Goal: Check status: Check status

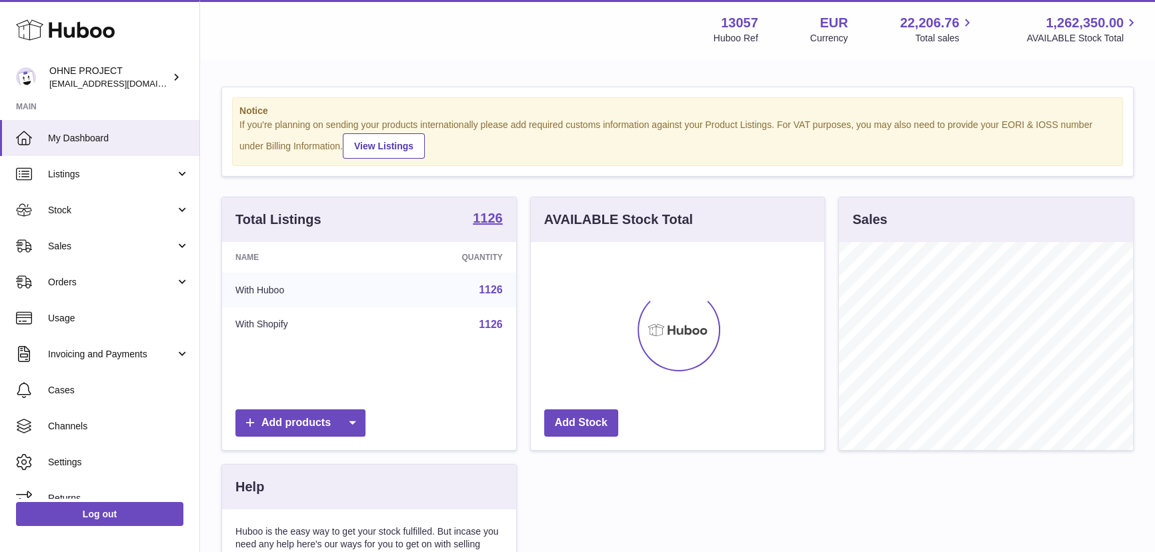
scroll to position [207, 293]
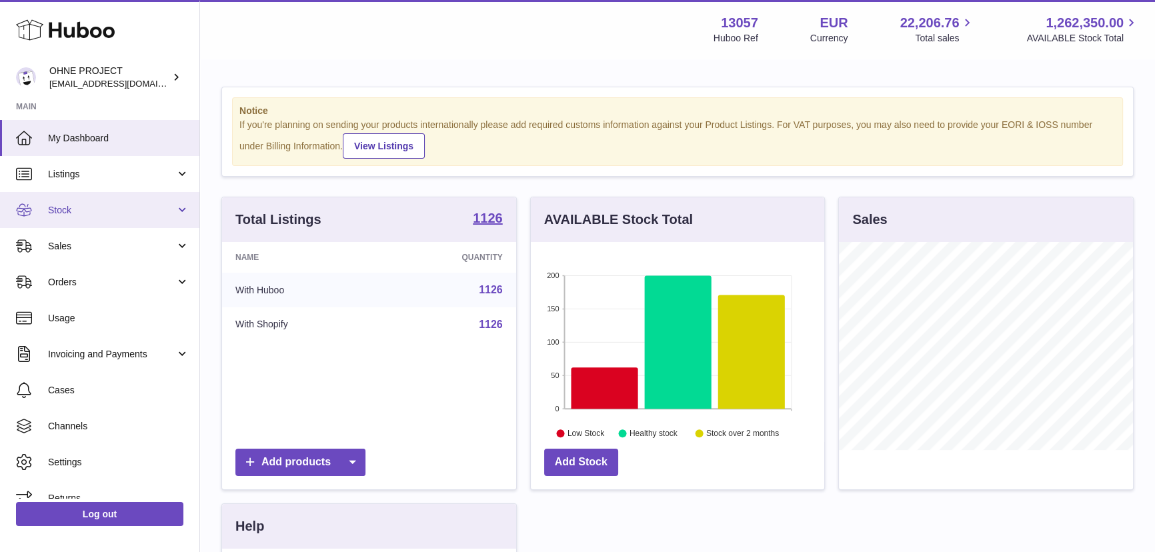
click at [99, 213] on span "Stock" at bounding box center [111, 210] width 127 height 13
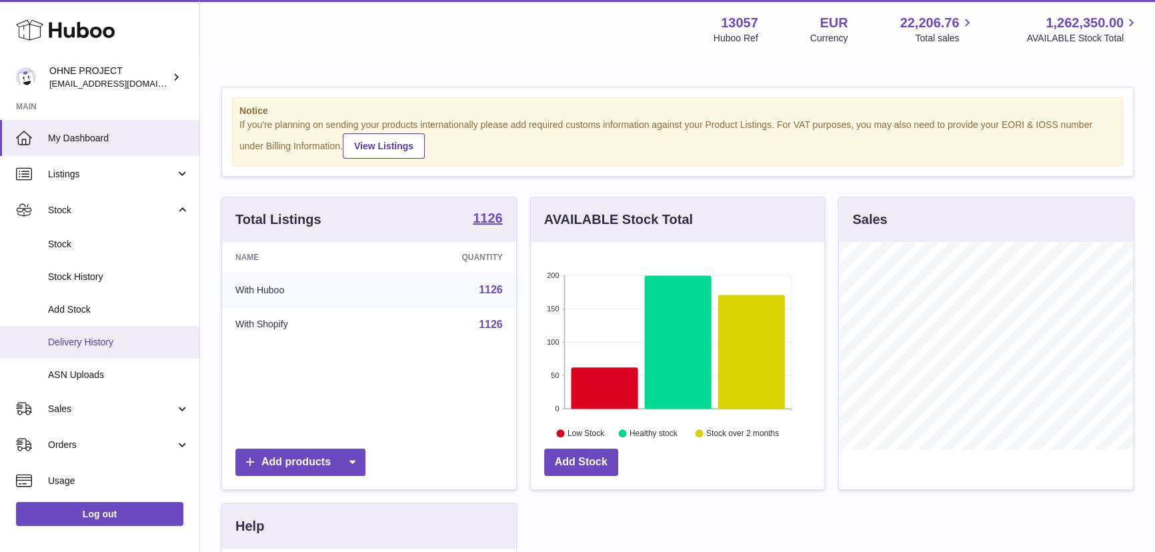
click at [106, 341] on span "Delivery History" at bounding box center [118, 342] width 141 height 13
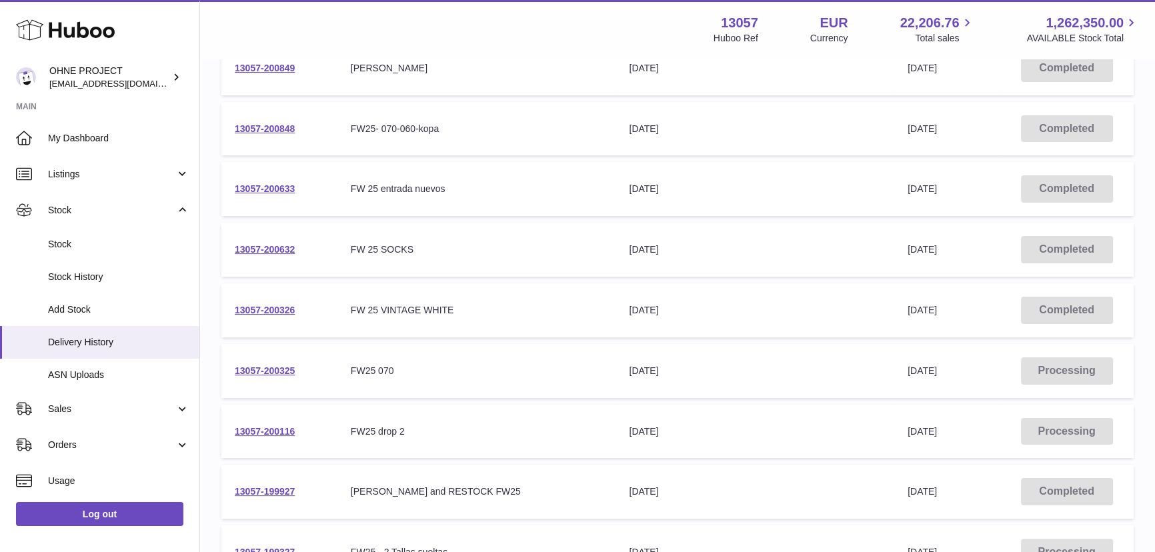
scroll to position [303, 0]
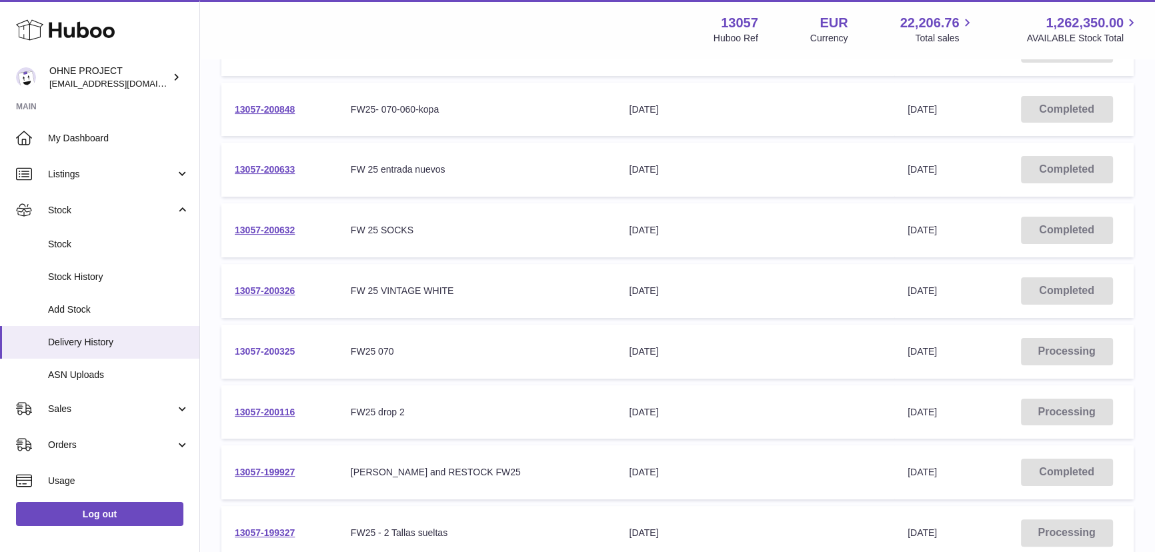
click at [281, 346] on link "13057-200325" at bounding box center [265, 351] width 60 height 11
click at [273, 347] on link "13057-200325" at bounding box center [265, 351] width 60 height 11
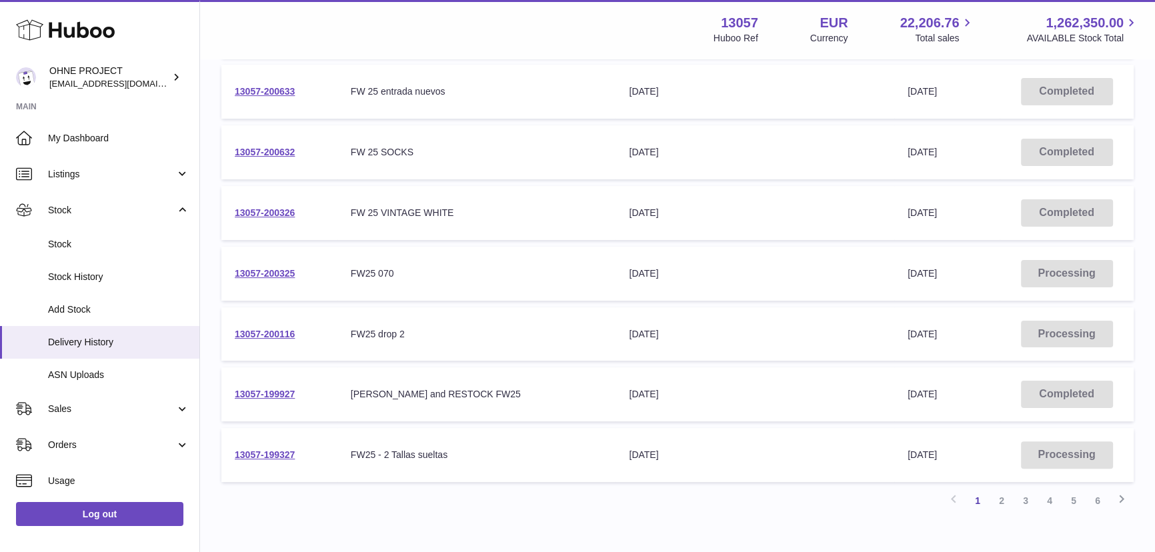
scroll to position [424, 0]
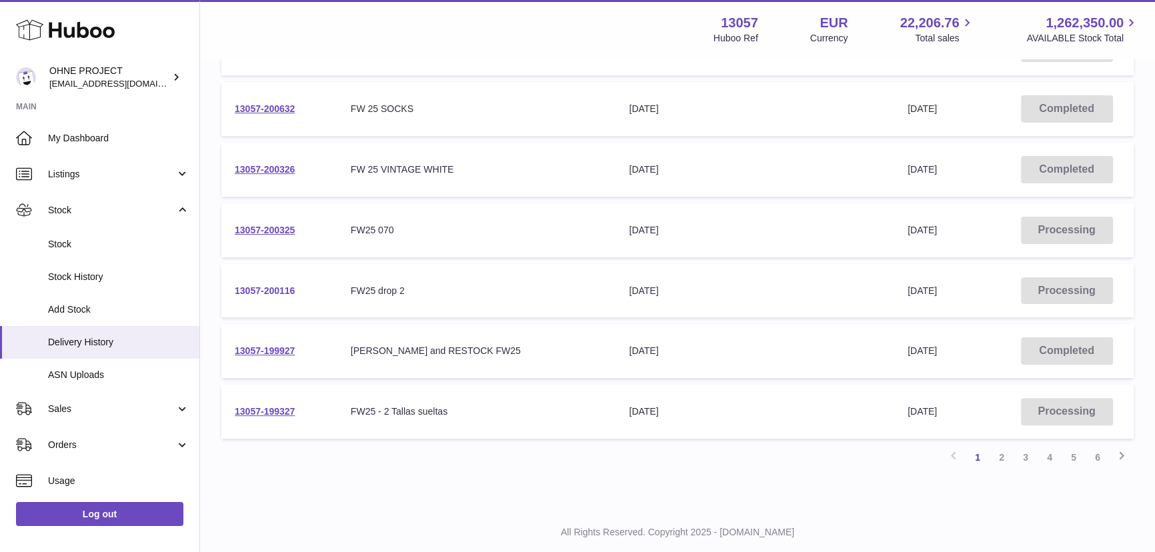
click at [276, 286] on link "13057-200116" at bounding box center [265, 290] width 60 height 11
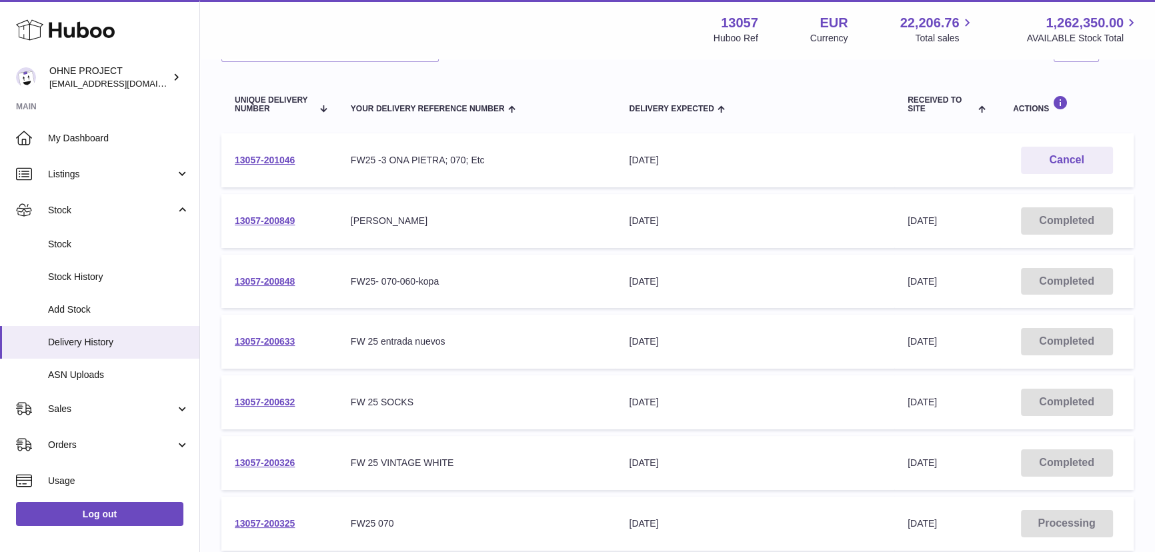
scroll to position [121, 0]
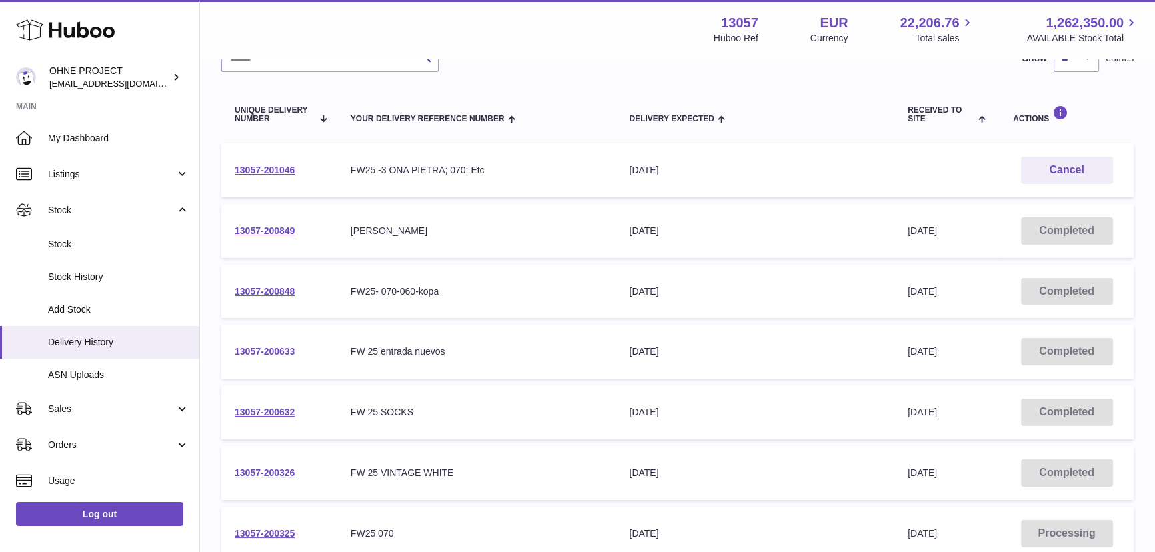
click at [273, 348] on link "13057-200633" at bounding box center [265, 351] width 60 height 11
click at [275, 227] on link "13057-200849" at bounding box center [265, 230] width 60 height 11
click at [259, 289] on link "13057-200848" at bounding box center [265, 291] width 60 height 11
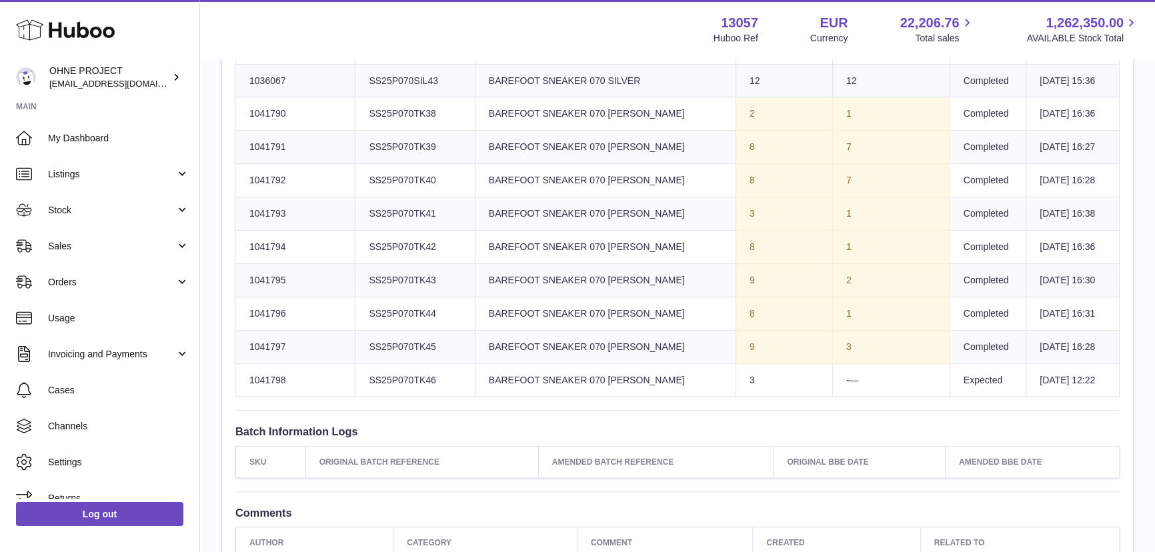
scroll to position [1325, 0]
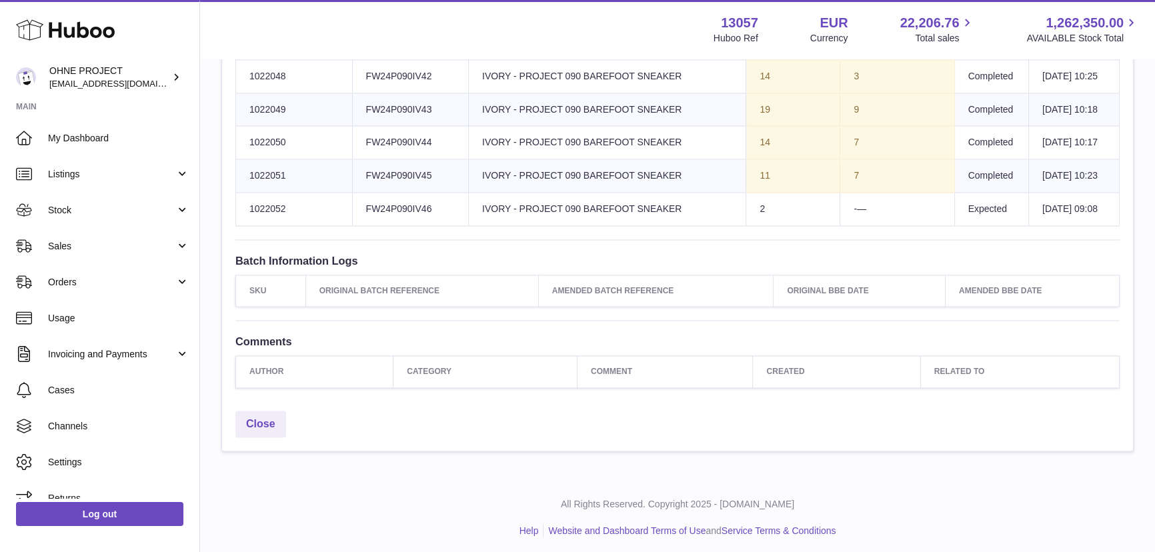
scroll to position [2290, 0]
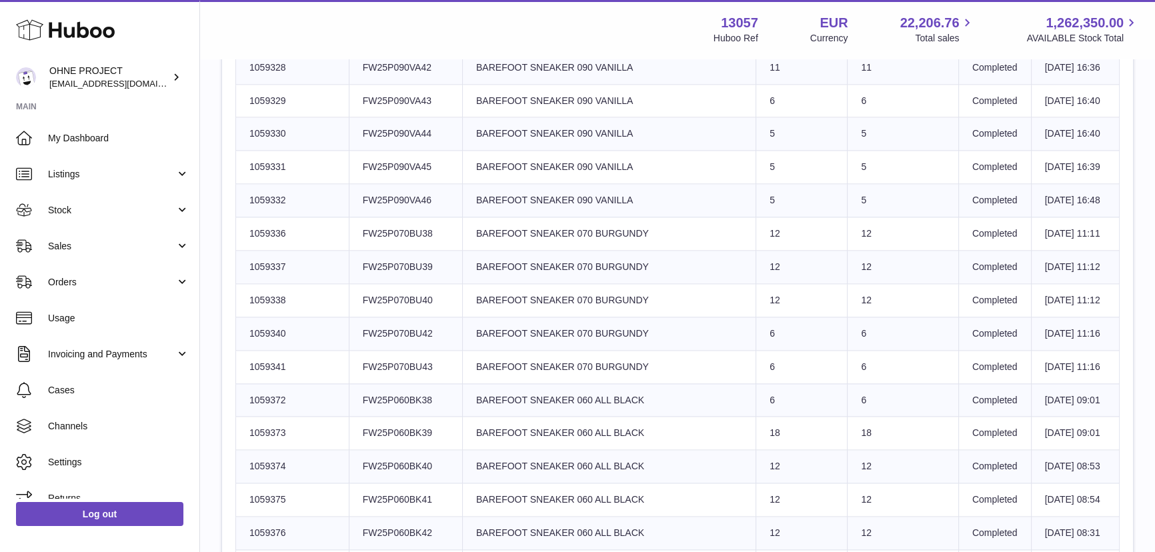
scroll to position [2108, 0]
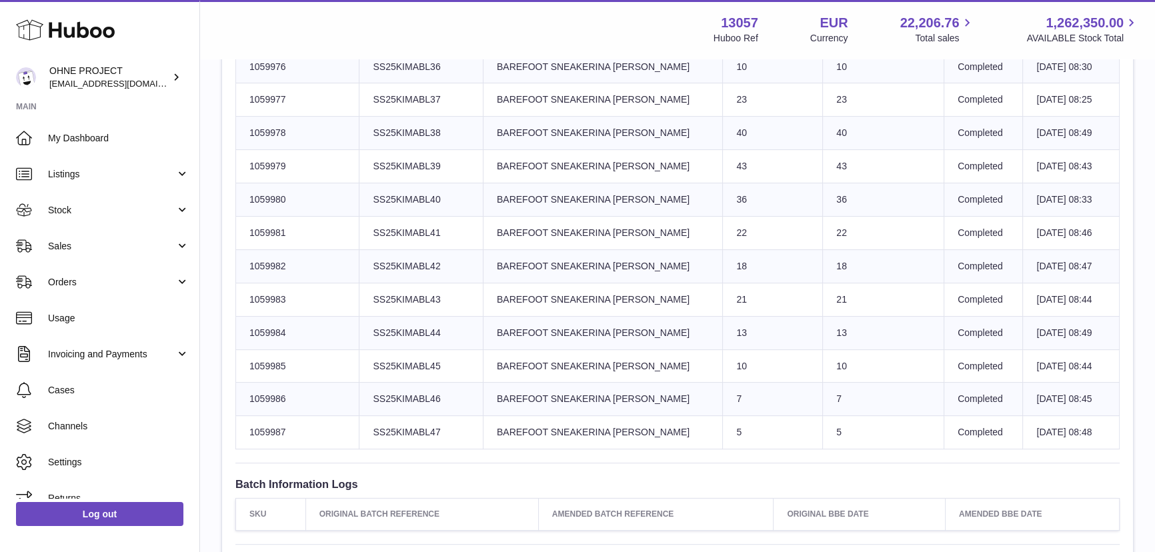
scroll to position [546, 0]
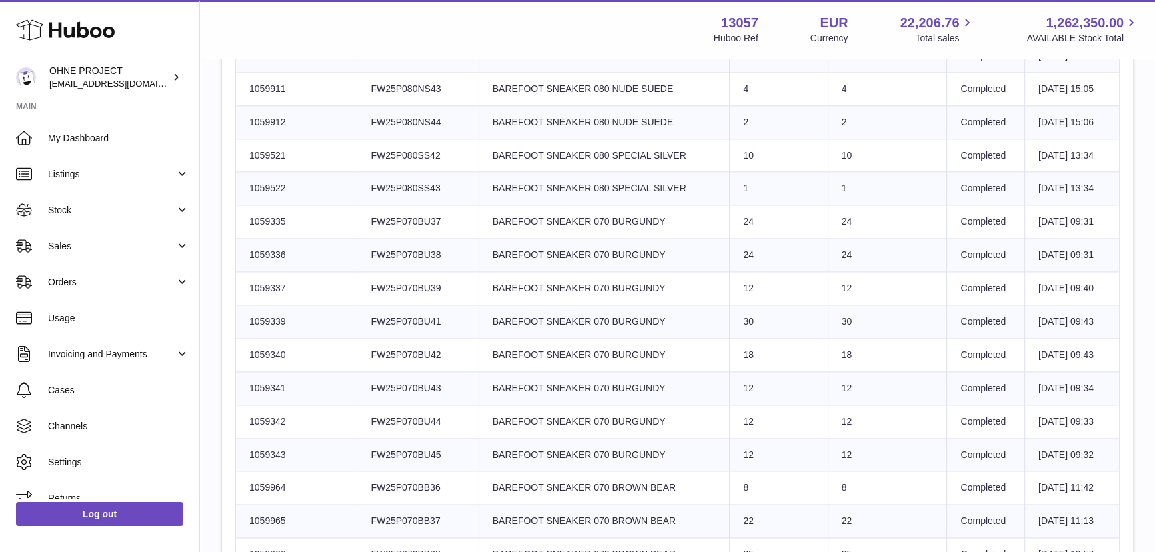
scroll to position [2288, 0]
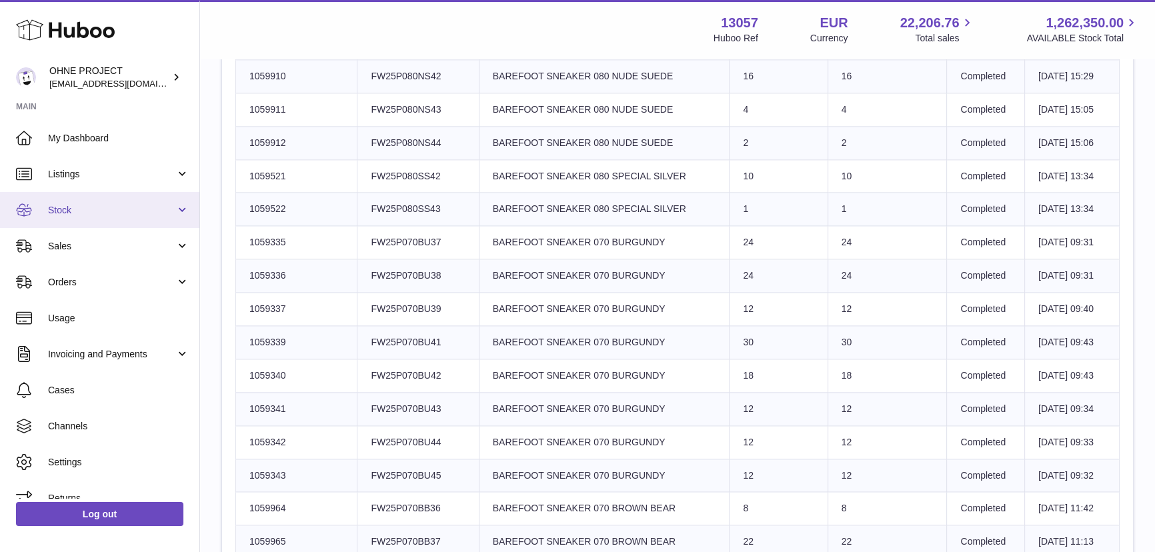
click at [123, 201] on link "Stock" at bounding box center [99, 210] width 199 height 36
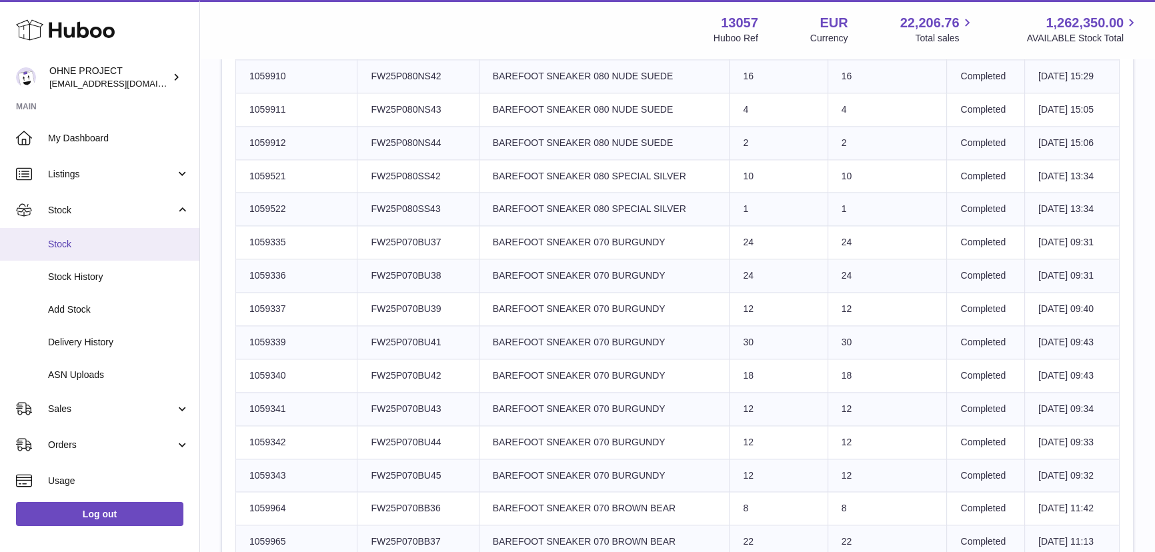
click at [129, 254] on link "Stock" at bounding box center [99, 244] width 199 height 33
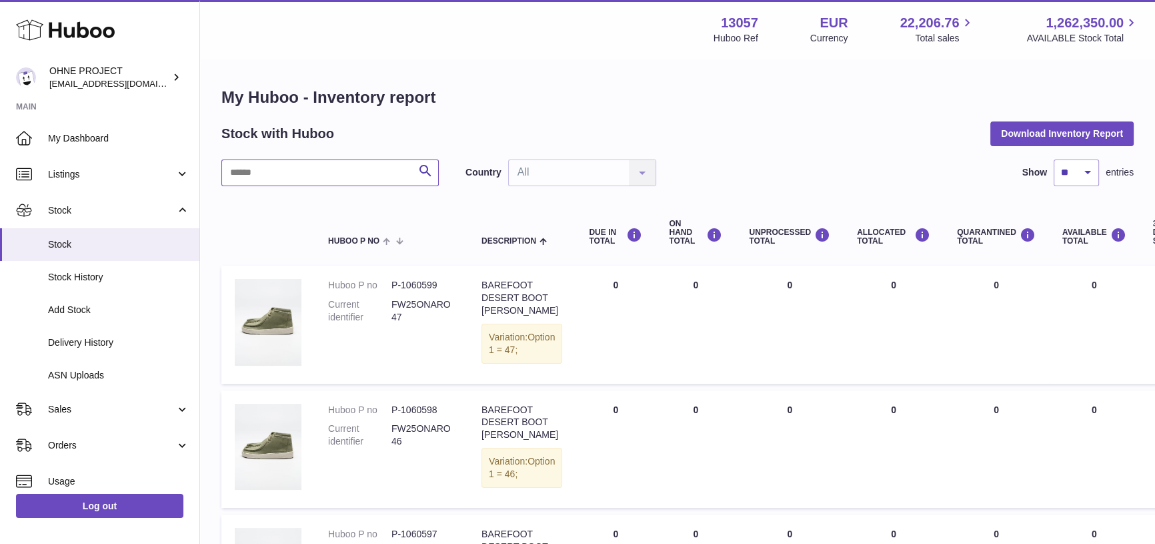
click at [297, 175] on input "text" at bounding box center [329, 172] width 217 height 27
type input "********"
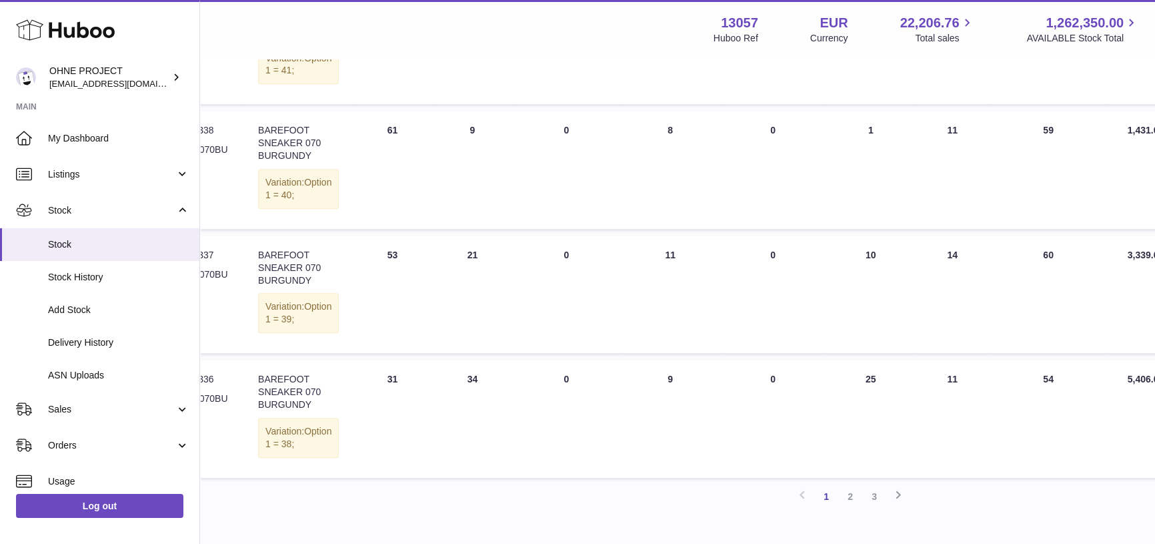
scroll to position [1213, 223]
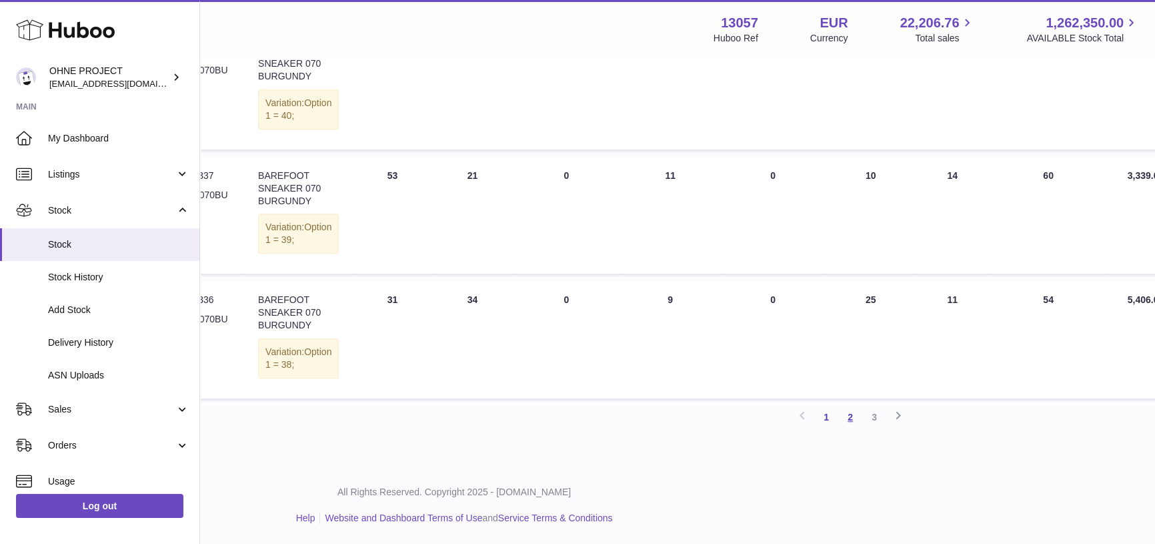
click at [853, 429] on link "2" at bounding box center [850, 417] width 24 height 24
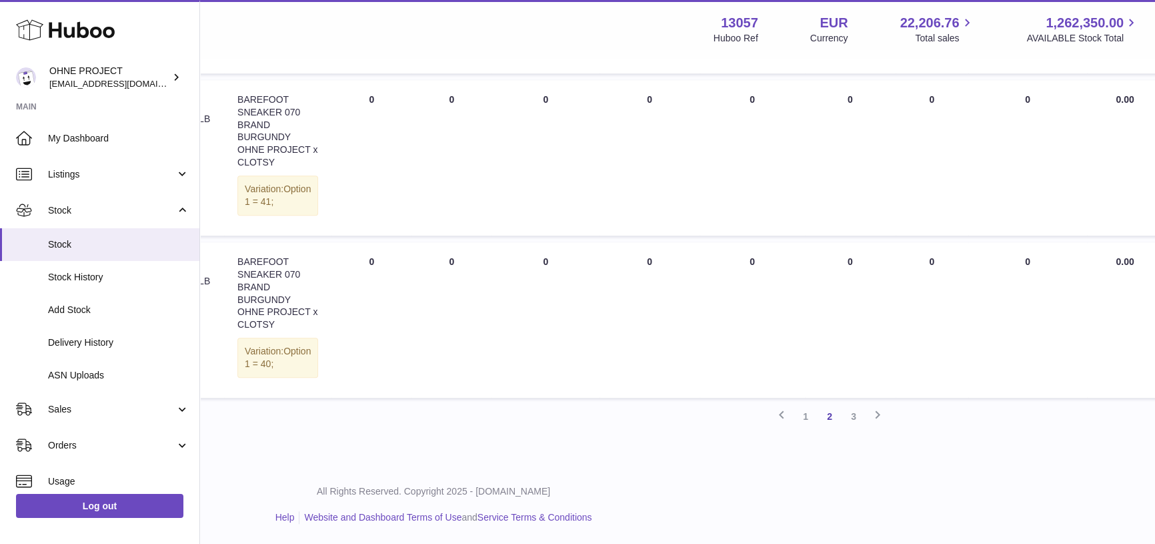
scroll to position [1634, 244]
click at [856, 415] on link "3" at bounding box center [854, 416] width 24 height 24
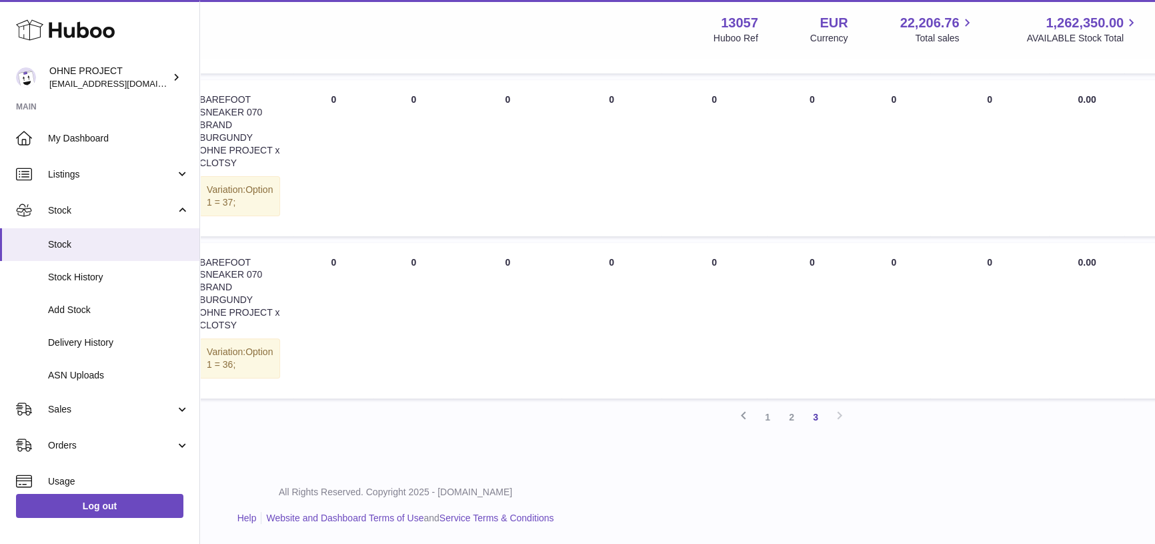
scroll to position [550, 282]
drag, startPoint x: 768, startPoint y: 478, endPoint x: 788, endPoint y: 462, distance: 26.1
click at [768, 429] on link "1" at bounding box center [768, 417] width 24 height 24
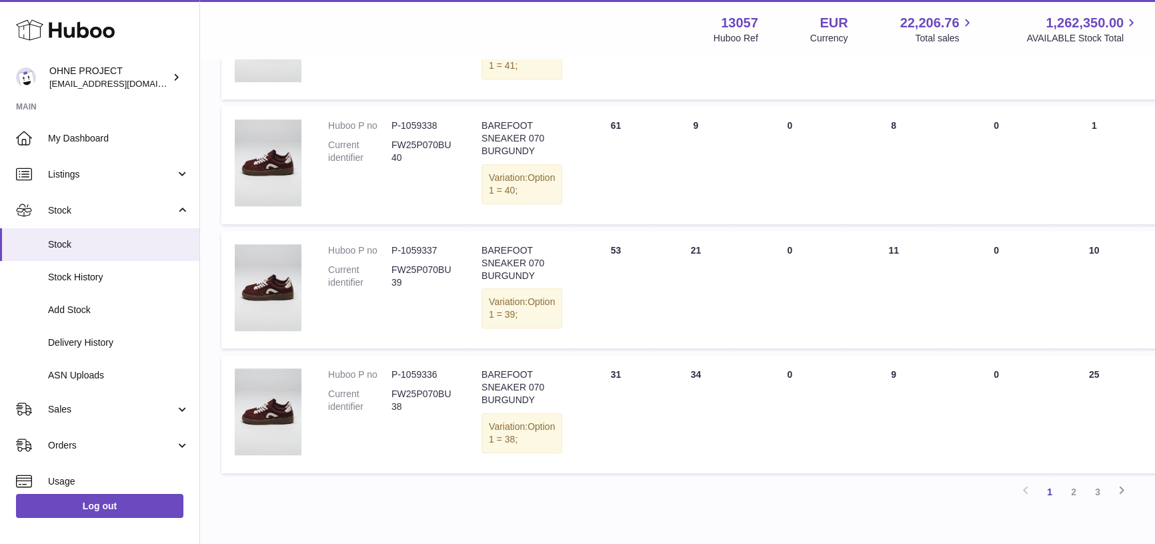
scroll to position [1091, 0]
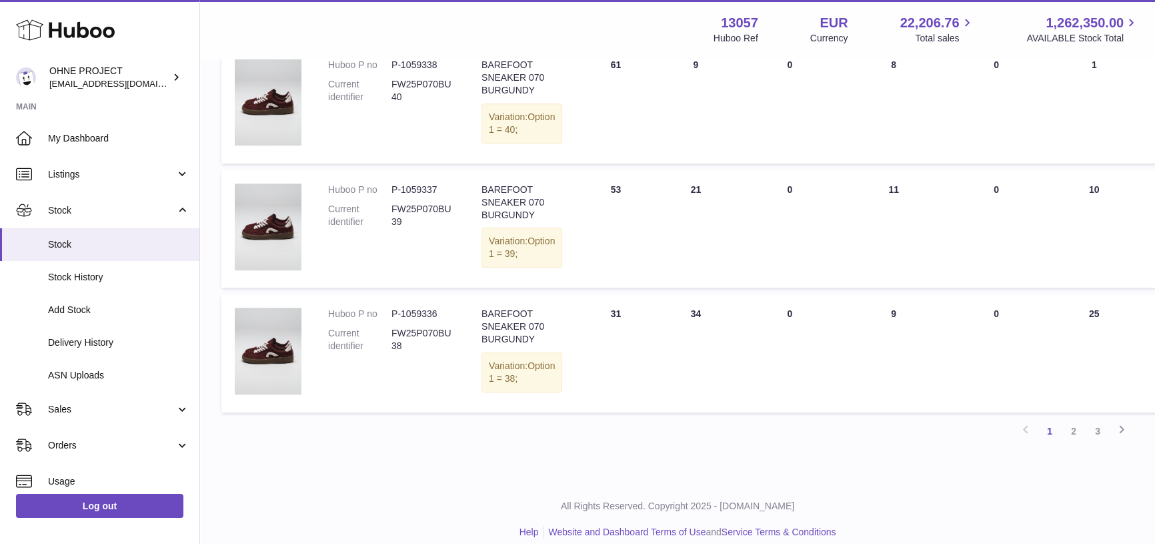
click at [412, 196] on dd "P-1059337" at bounding box center [423, 189] width 63 height 13
copy dd "1059337"
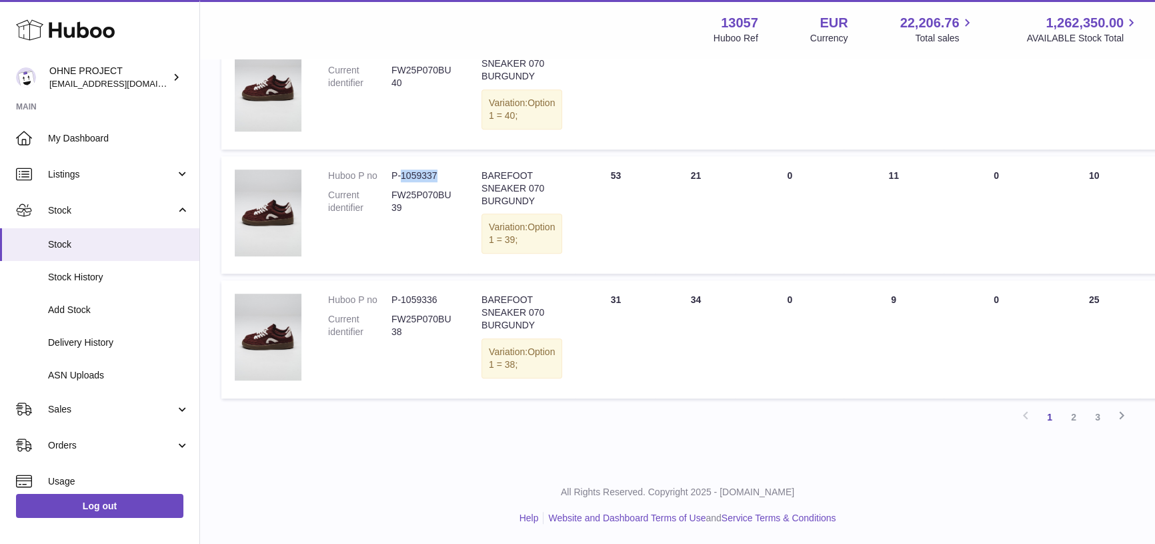
scroll to position [1230, 0]
click at [1077, 414] on link "2" at bounding box center [1074, 417] width 24 height 24
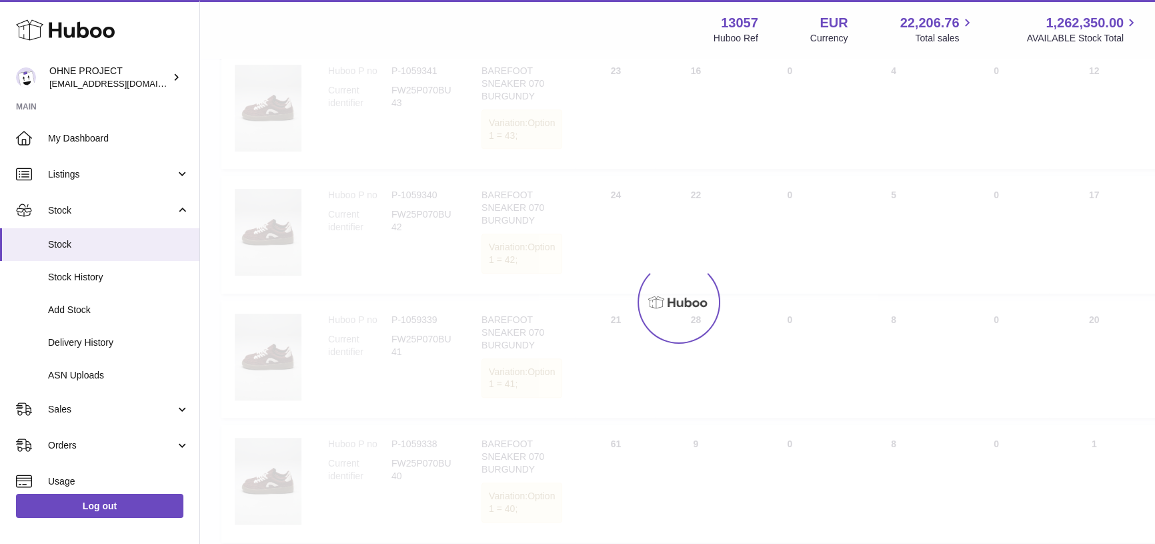
scroll to position [60, 0]
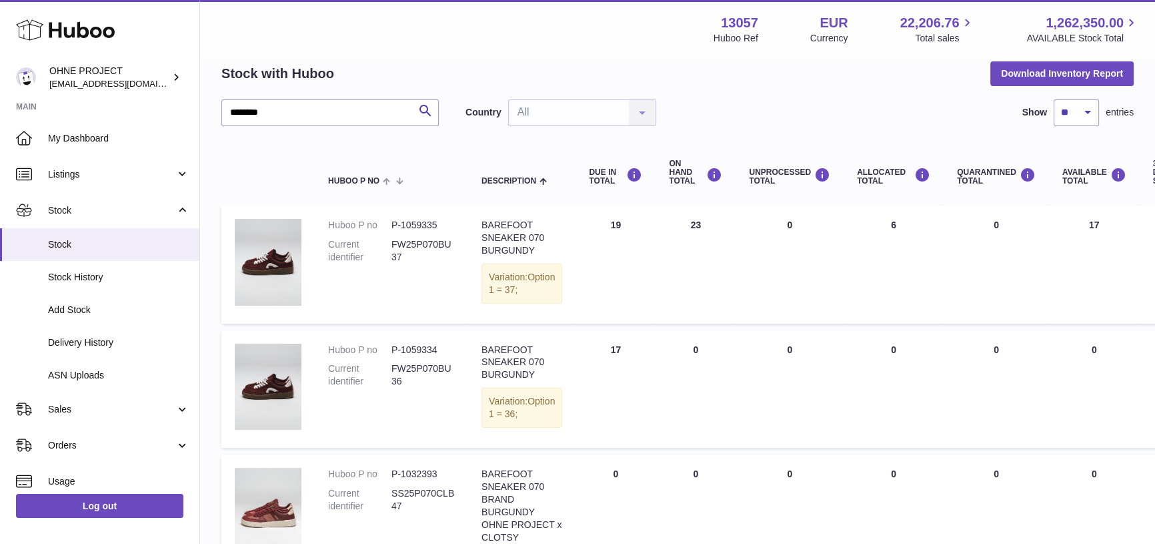
click at [422, 223] on dd "P-1059335" at bounding box center [423, 225] width 63 height 13
copy dd "1059335"
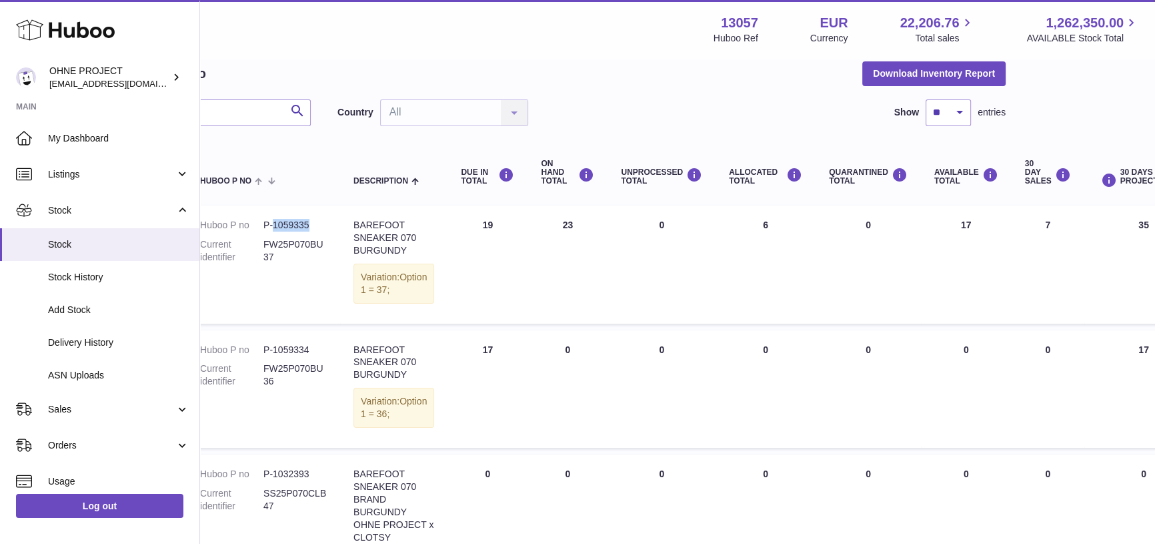
scroll to position [60, 130]
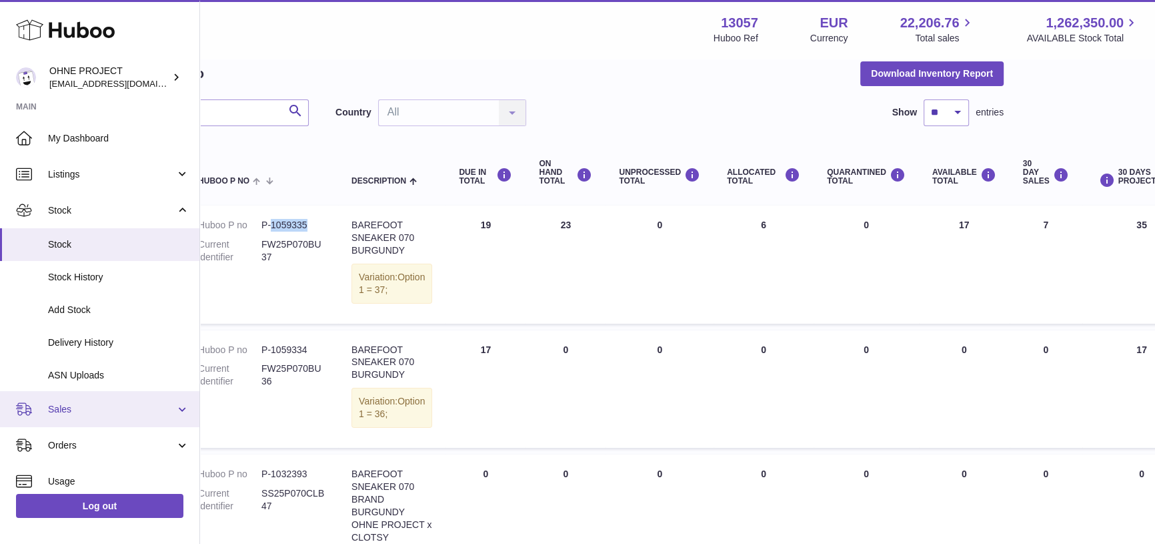
click at [103, 410] on span "Sales" at bounding box center [111, 409] width 127 height 13
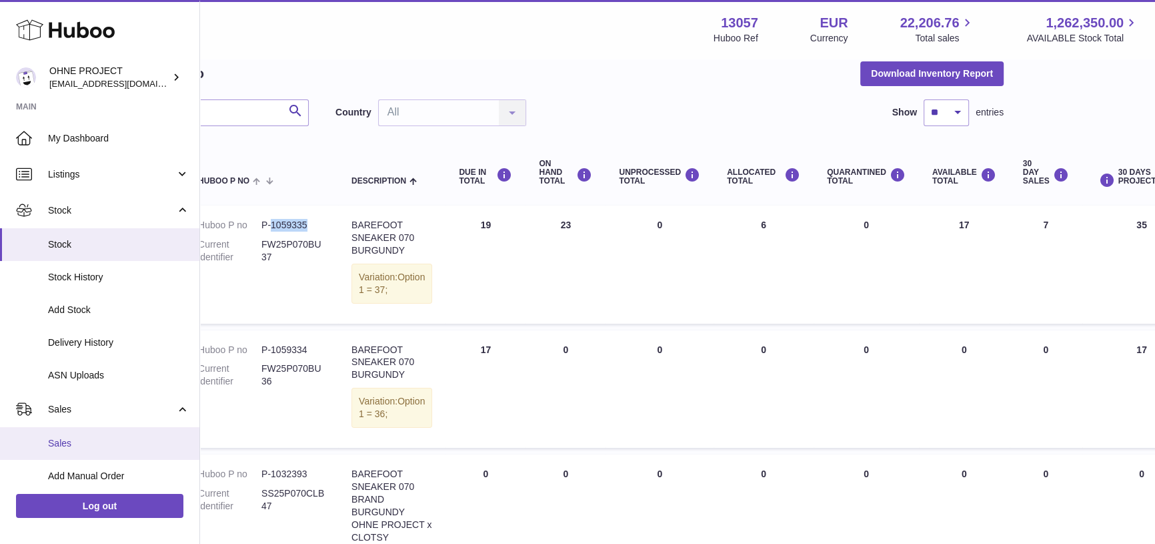
click at [115, 440] on span "Sales" at bounding box center [118, 443] width 141 height 13
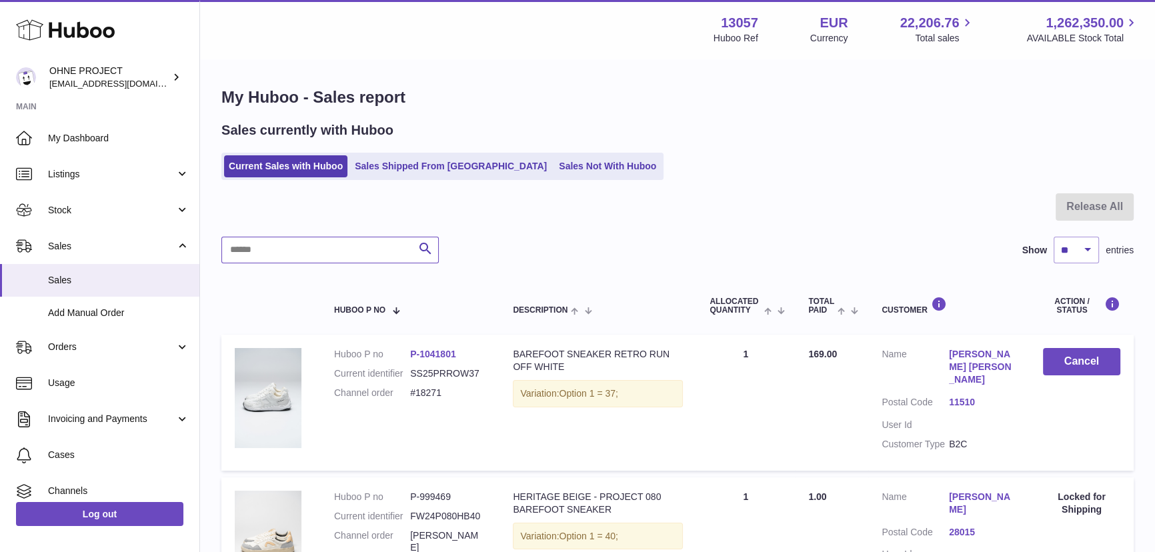
click at [251, 253] on input "text" at bounding box center [329, 250] width 217 height 27
paste input "*******"
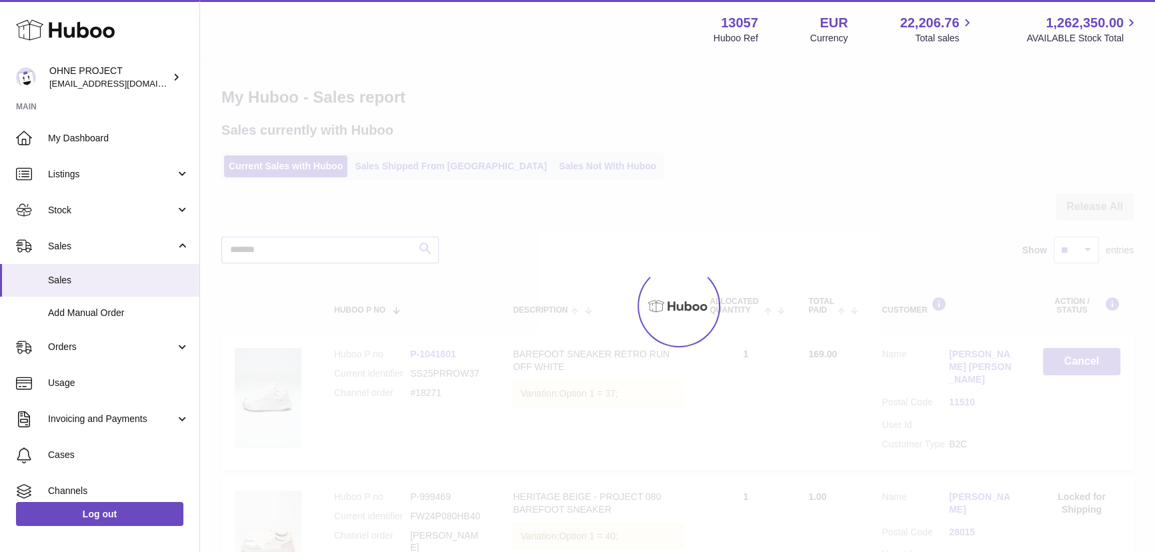
type input "*******"
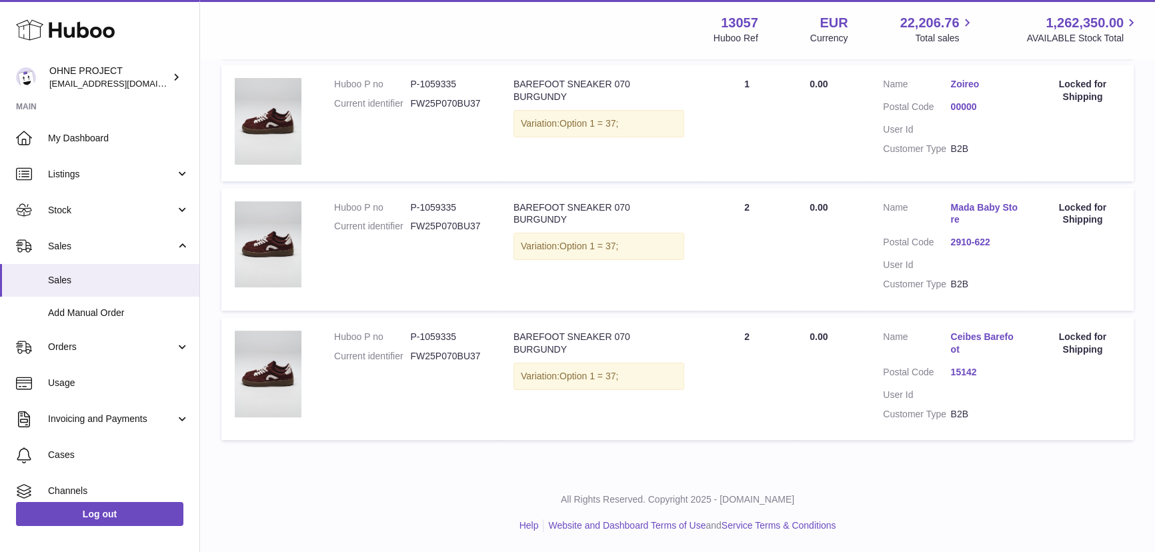
scroll to position [432, 0]
click at [98, 220] on link "Stock" at bounding box center [99, 210] width 199 height 36
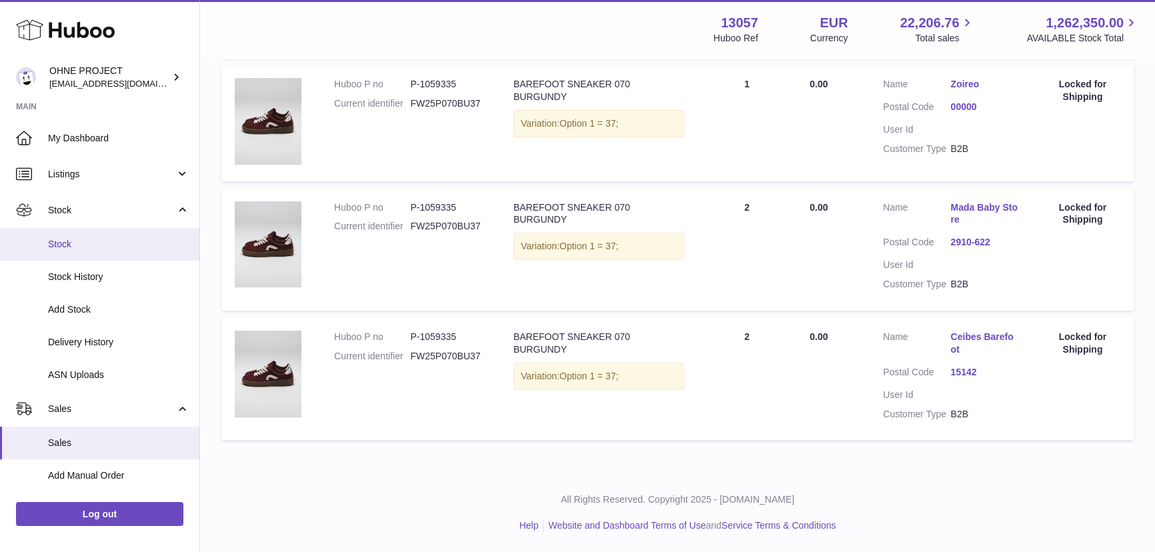
click at [98, 243] on span "Stock" at bounding box center [118, 244] width 141 height 13
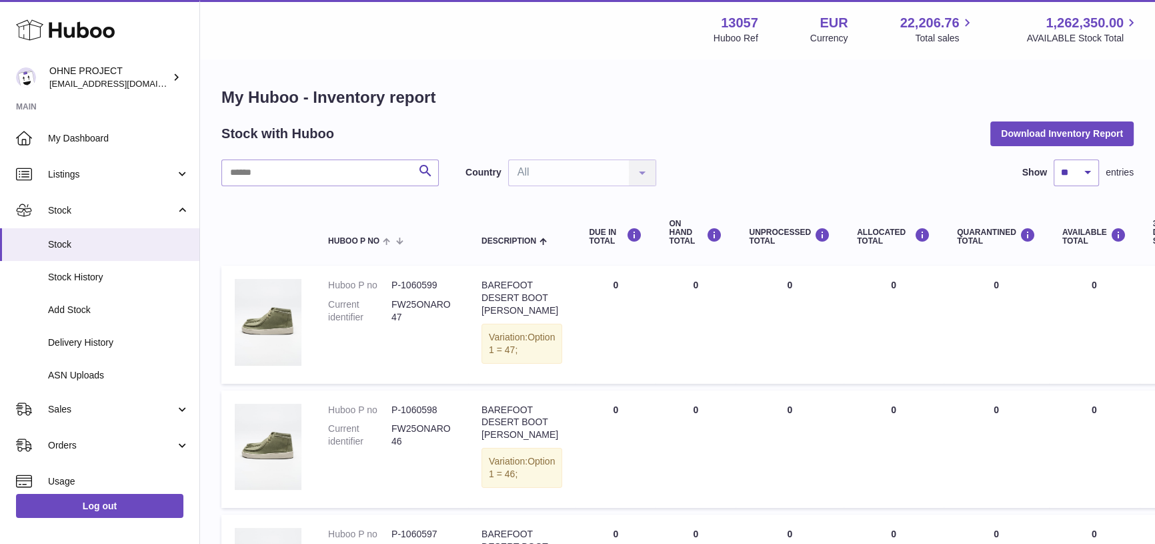
click at [303, 173] on input "text" at bounding box center [329, 172] width 217 height 27
paste input "*******"
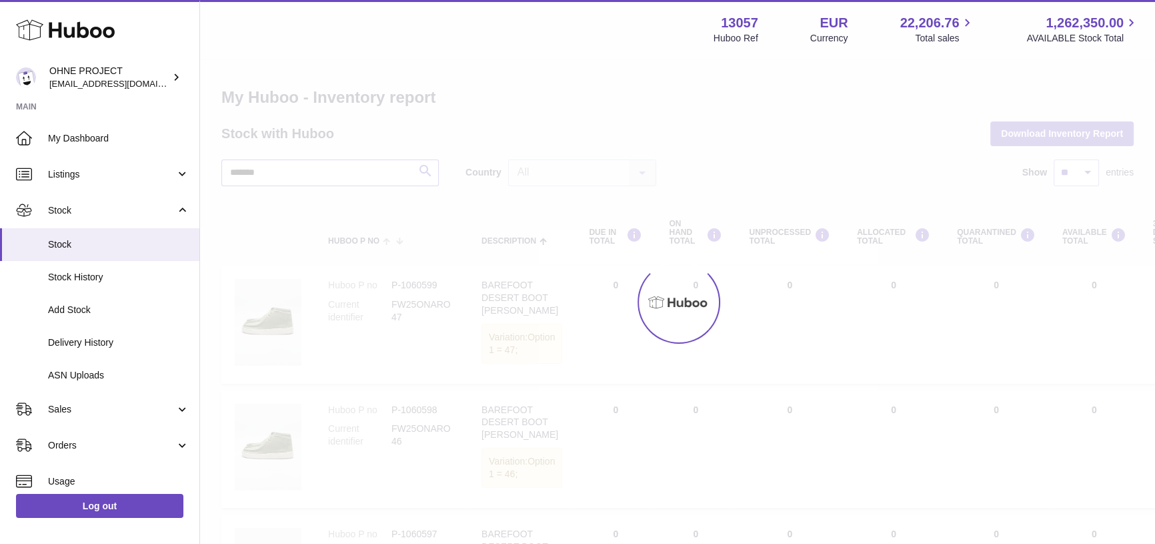
type input "*******"
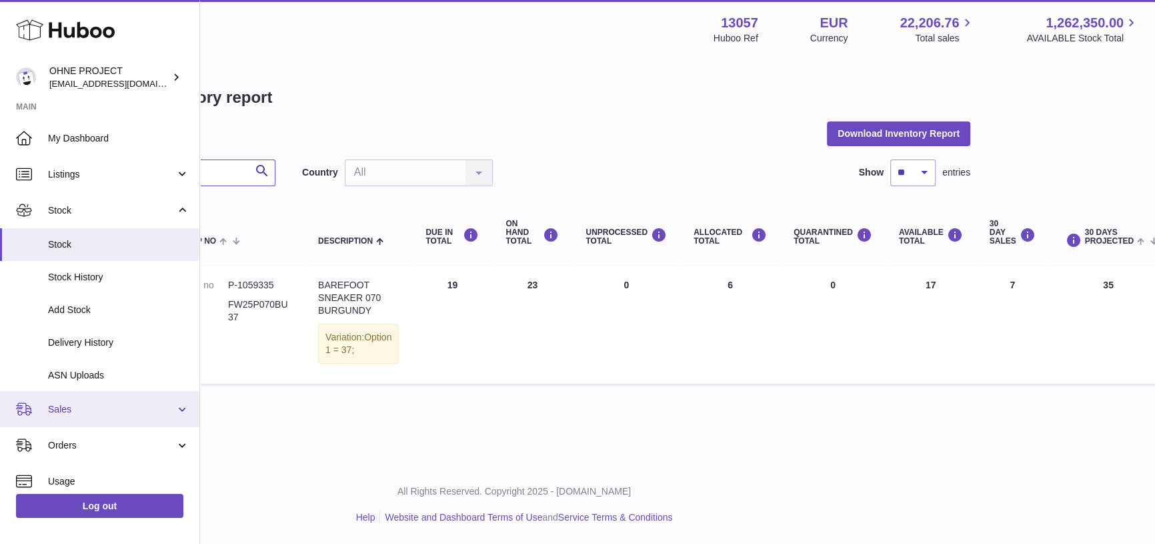
scroll to position [60, 0]
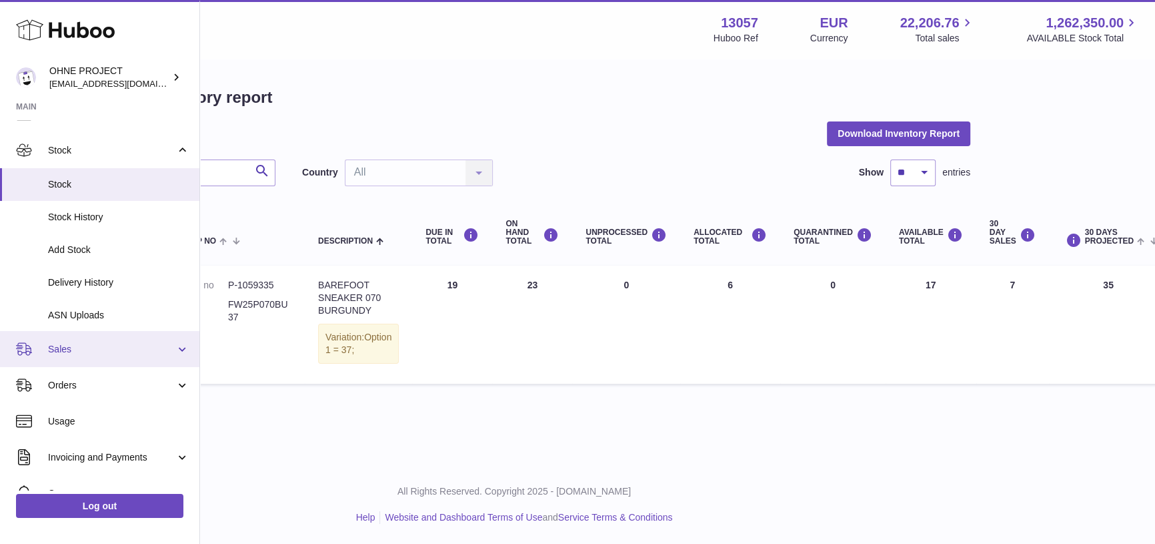
click at [79, 349] on span "Sales" at bounding box center [111, 349] width 127 height 13
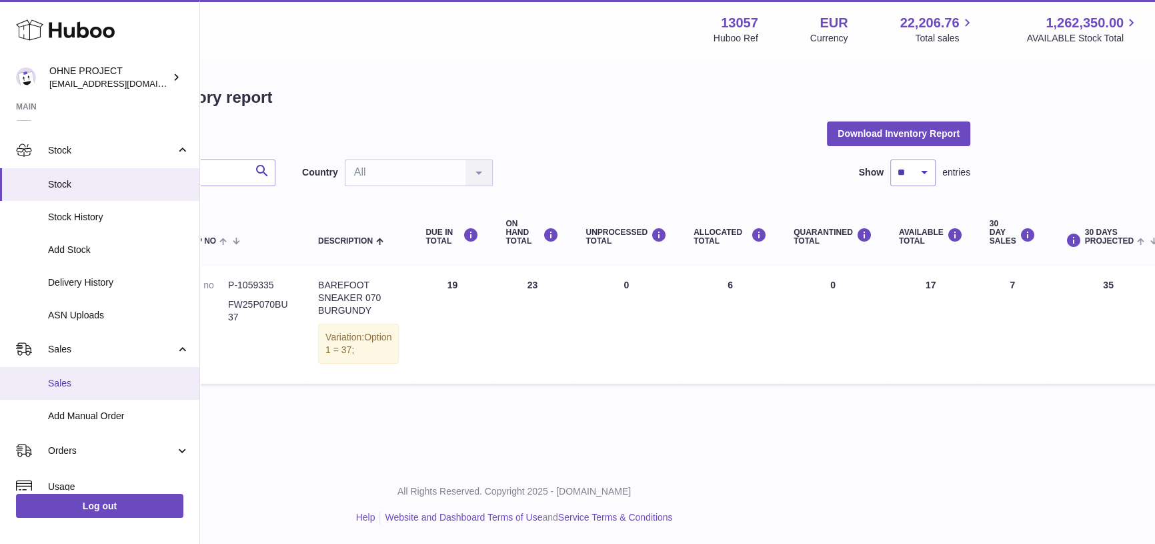
click at [99, 386] on span "Sales" at bounding box center [118, 383] width 141 height 13
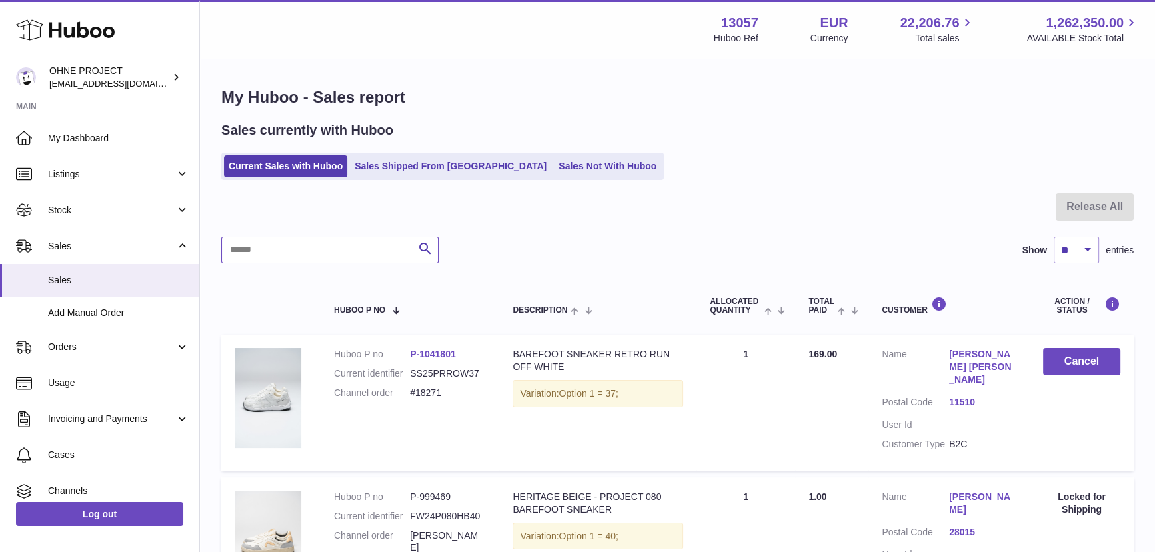
click at [304, 244] on input "text" at bounding box center [329, 250] width 217 height 27
paste input "*******"
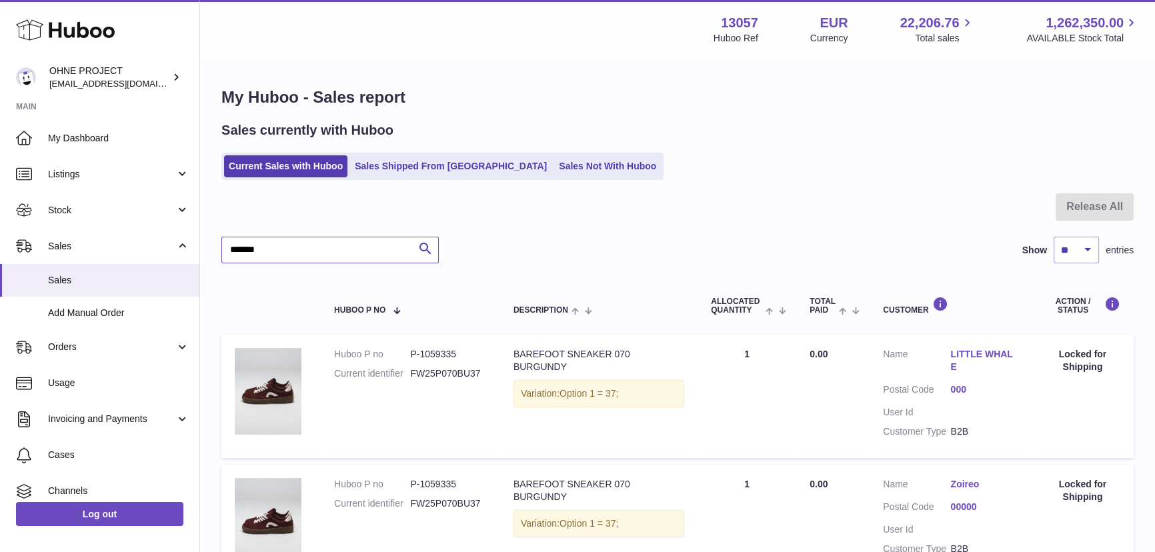
type input "*******"
